Goal: Navigation & Orientation: Find specific page/section

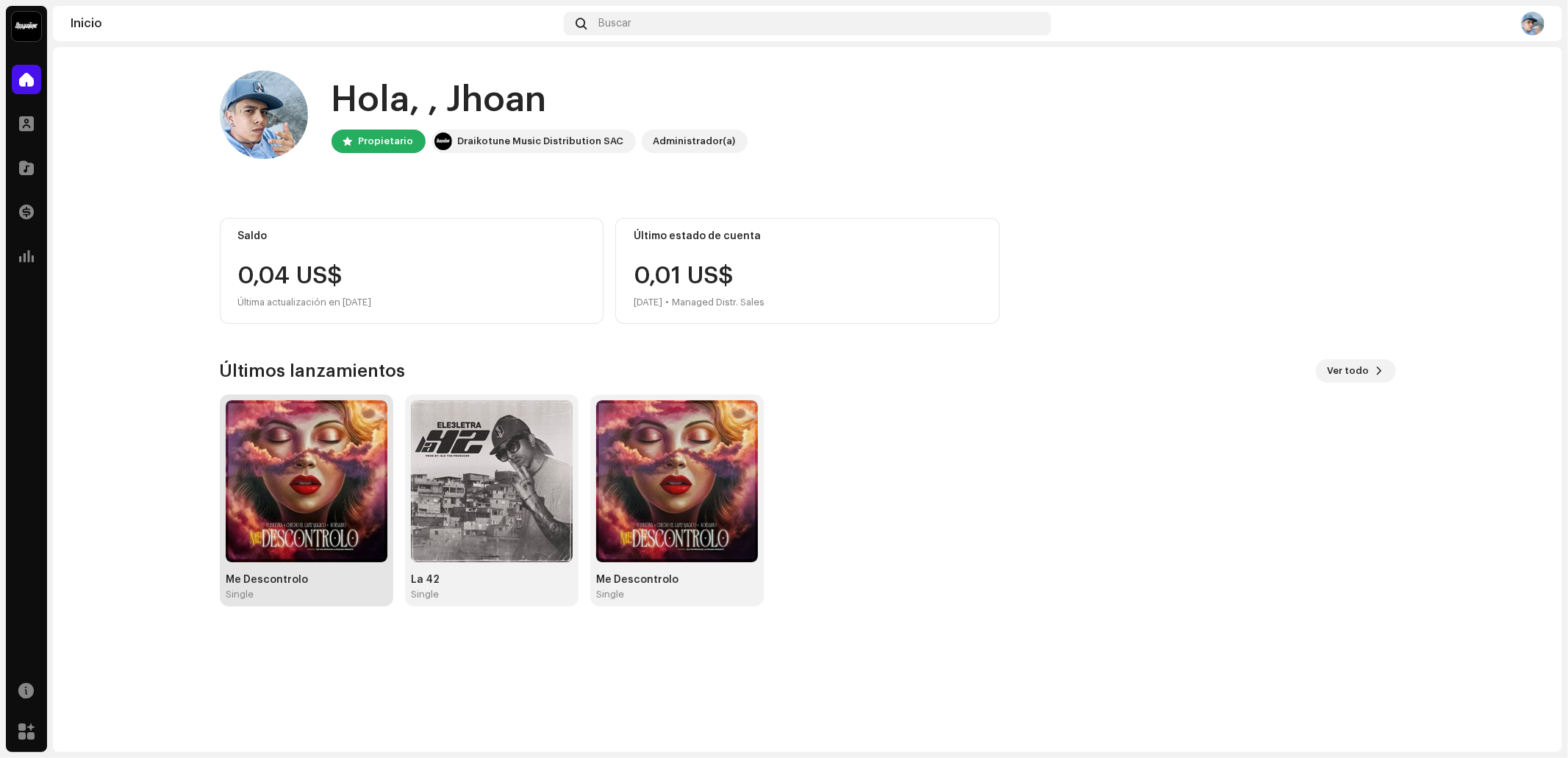
click at [282, 529] on img at bounding box center [306, 481] width 162 height 162
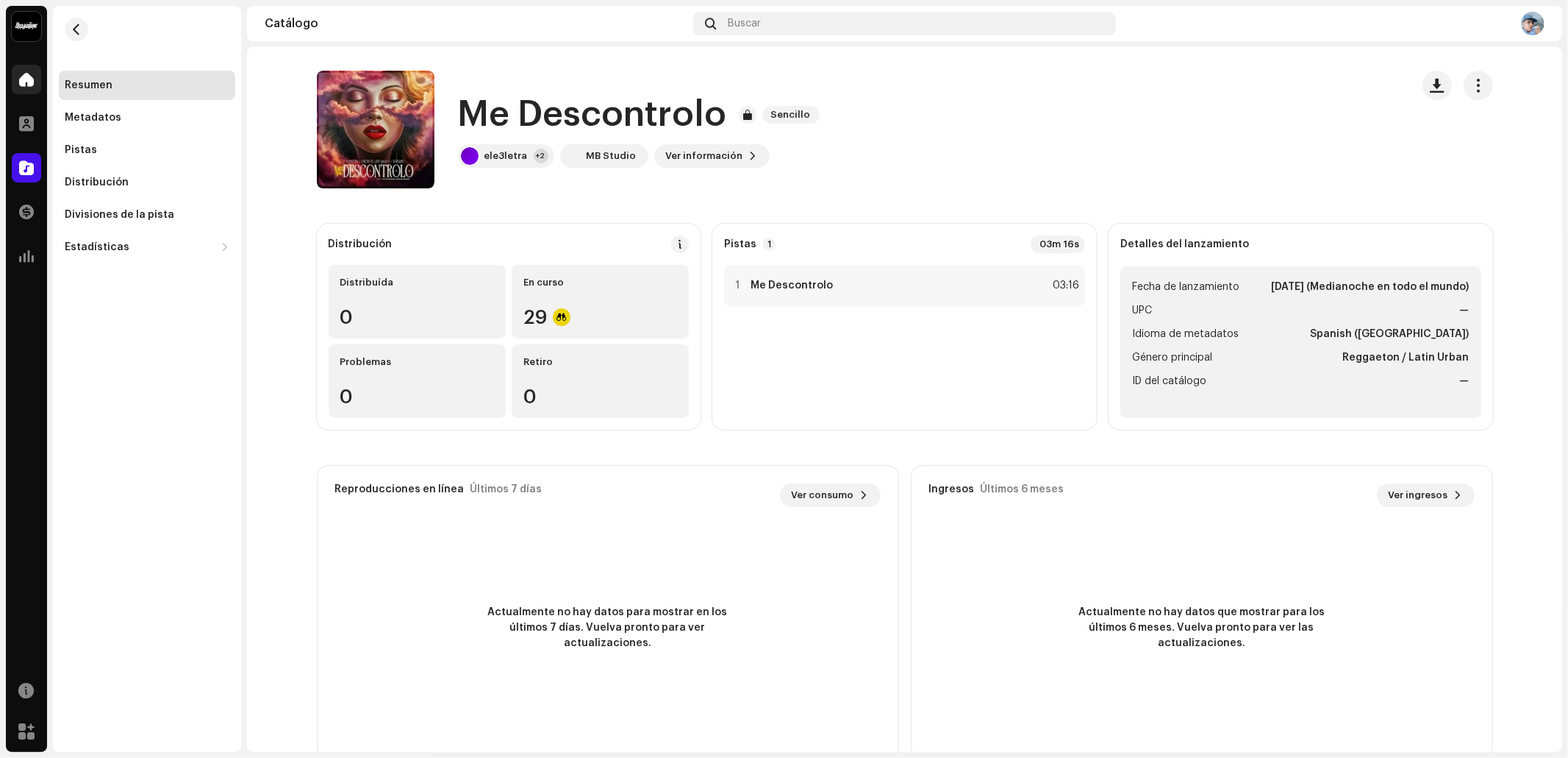
click at [37, 80] on div at bounding box center [27, 80] width 30 height 30
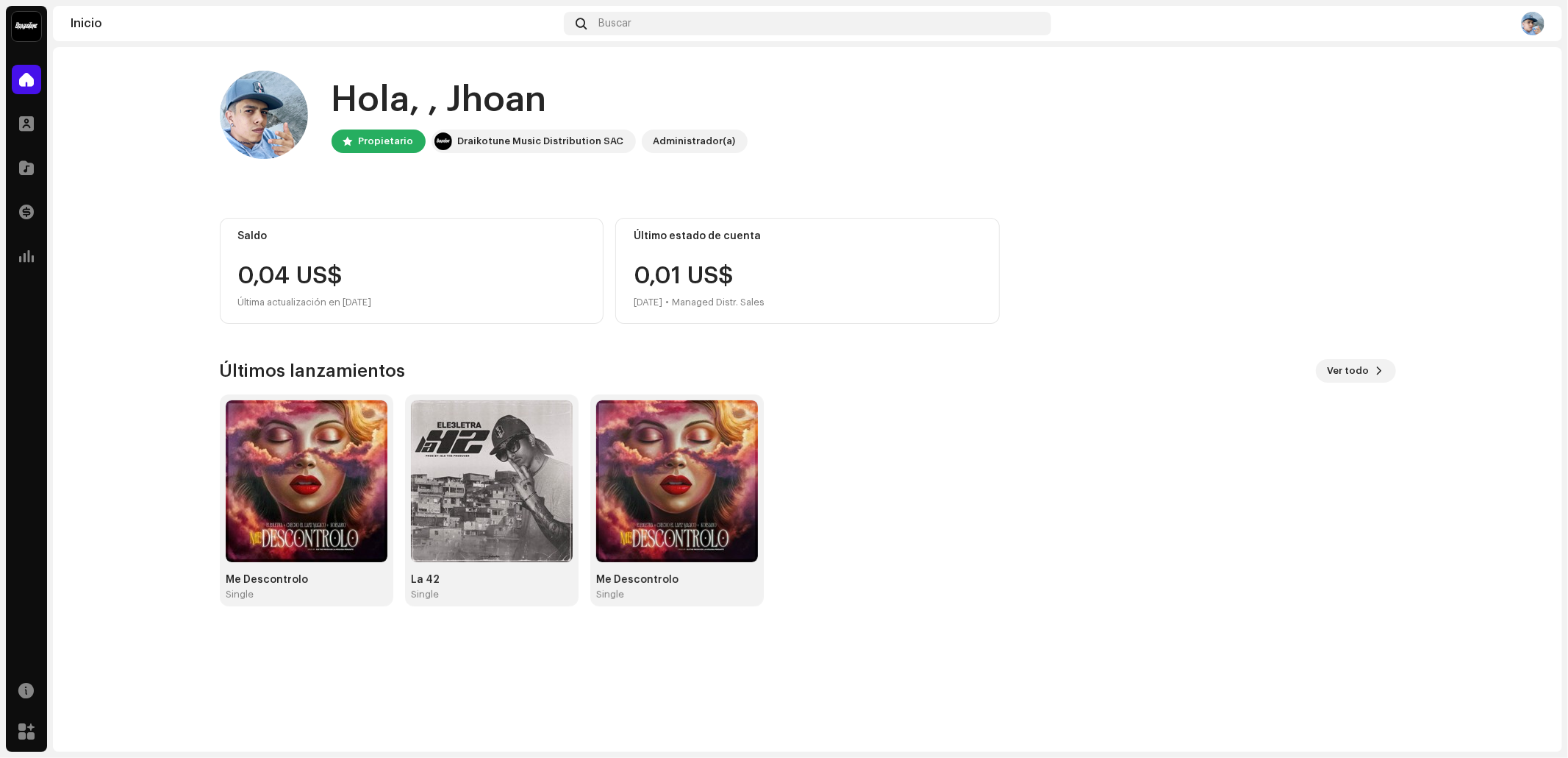
click at [1531, 18] on img at bounding box center [1533, 23] width 23 height 23
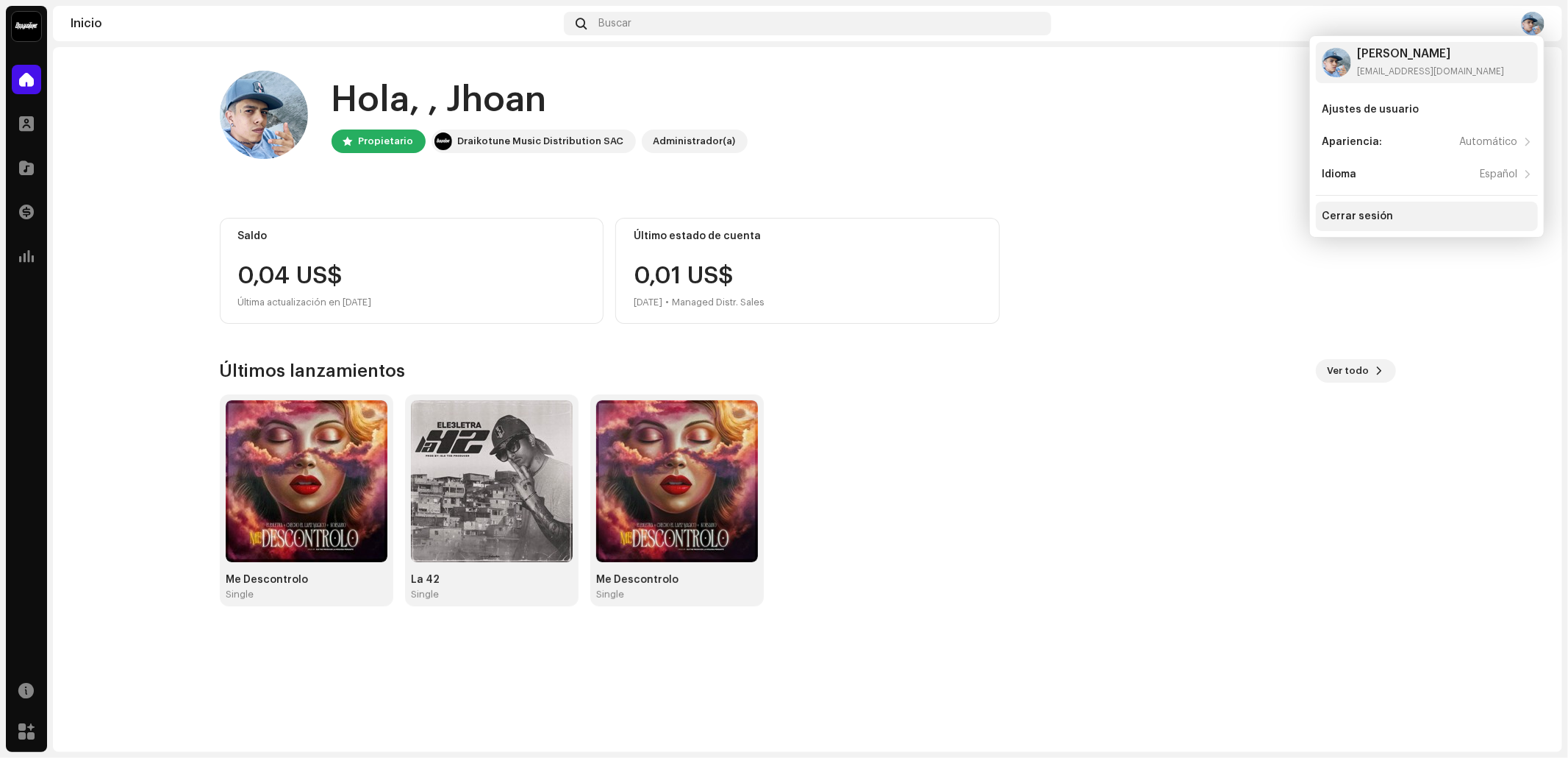
click at [1365, 207] on div "Cerrar sesión" at bounding box center [1427, 216] width 222 height 30
